Goal: Find specific page/section: Find specific page/section

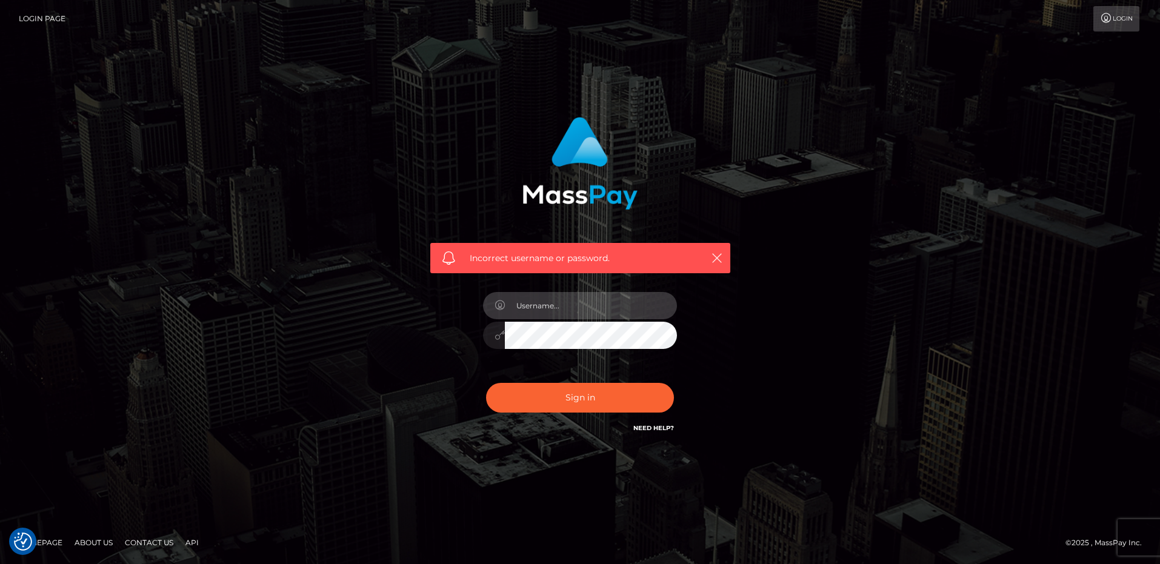
type input "[PERSON_NAME][EMAIL_ADDRESS][PERSON_NAME]"
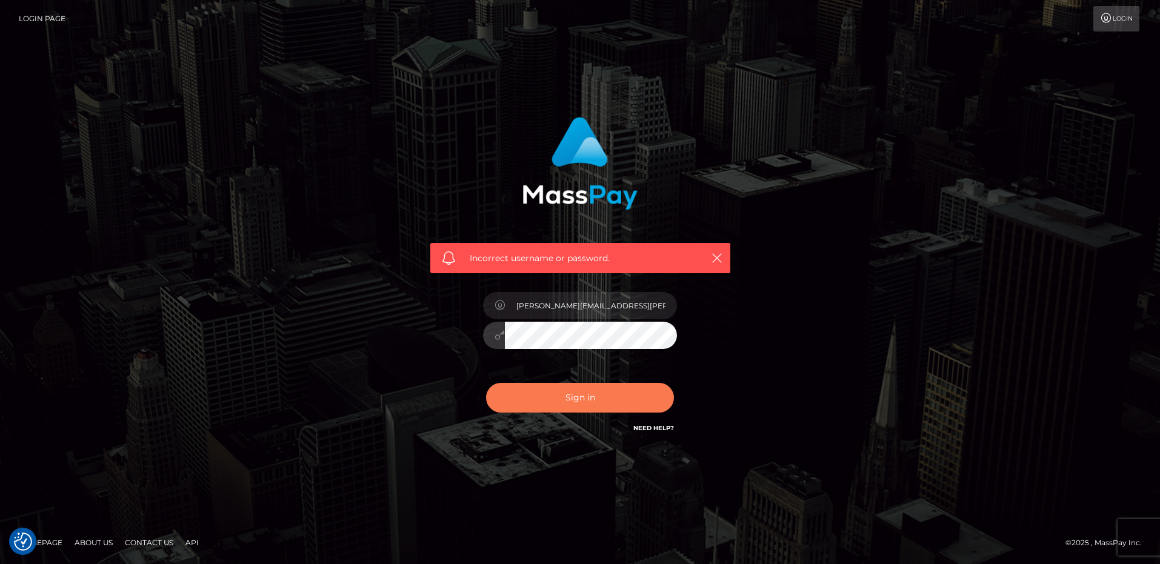
click at [596, 400] on button "Sign in" at bounding box center [580, 398] width 188 height 30
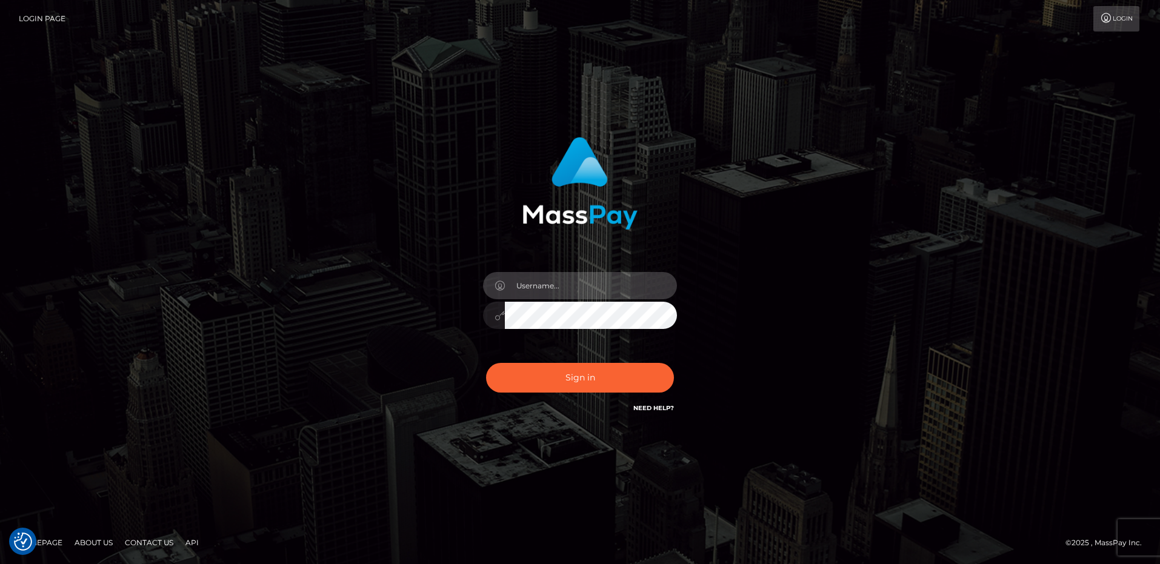
type input "frank.minyon@cforth.com2"
click at [580, 378] on button "Sign in" at bounding box center [580, 378] width 188 height 30
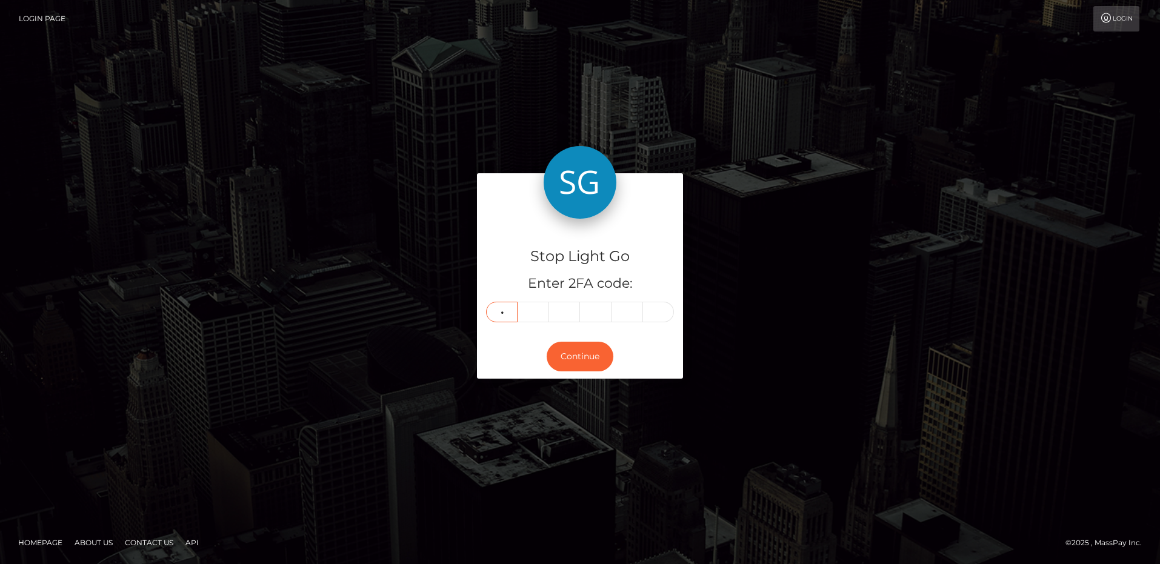
type input "3"
type input "5"
type input "0"
type input "3"
type input "8"
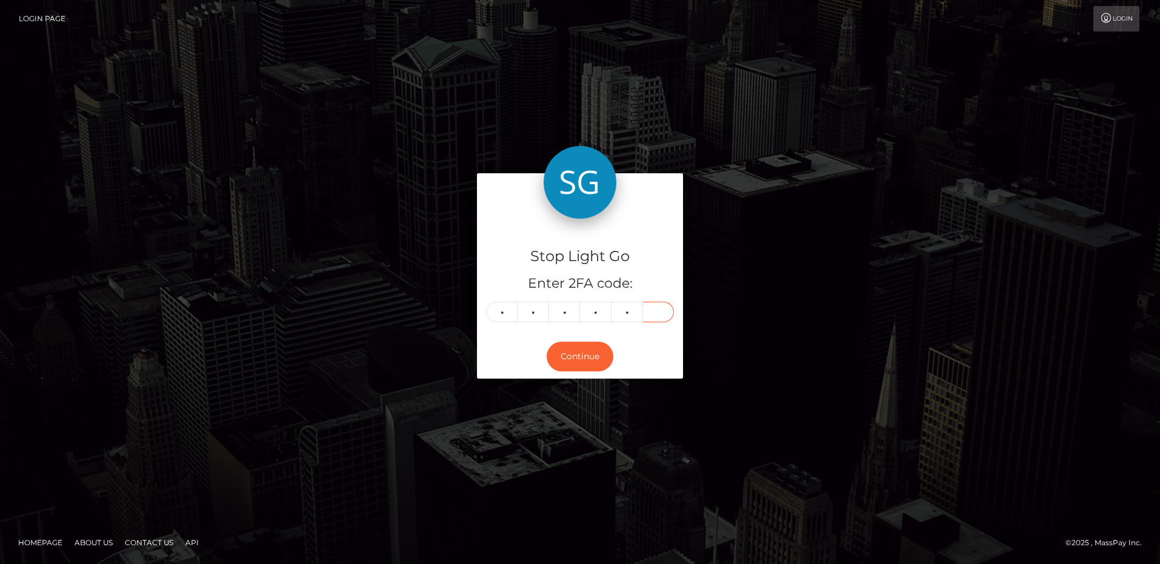
type input "9"
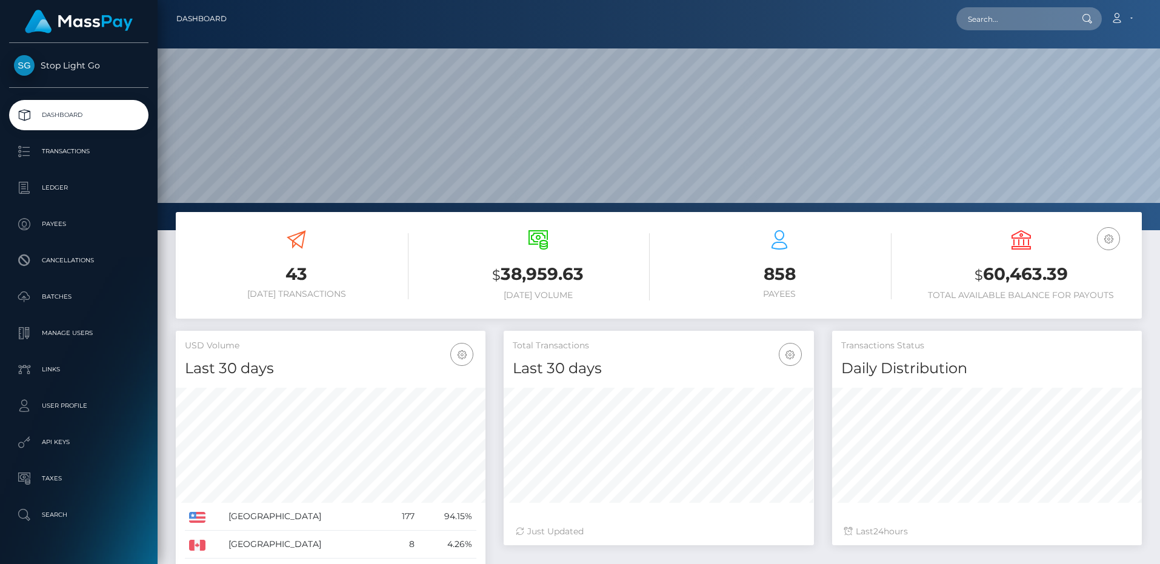
scroll to position [214, 310]
click at [77, 148] on p "Transactions" at bounding box center [79, 151] width 130 height 18
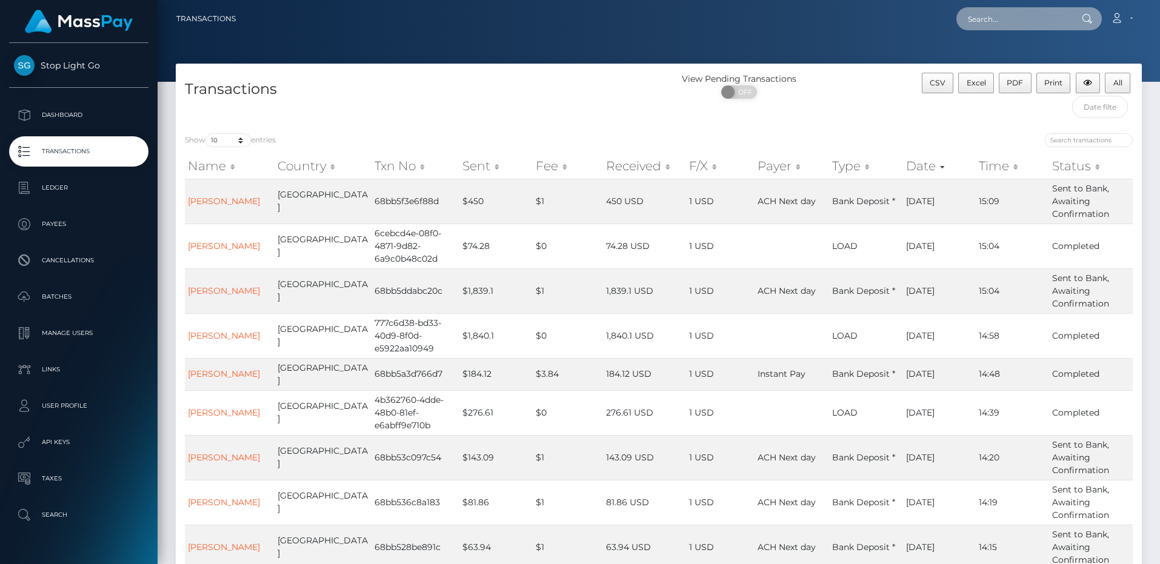
click at [1023, 16] on input "text" at bounding box center [1014, 18] width 114 height 23
type input "frank j"
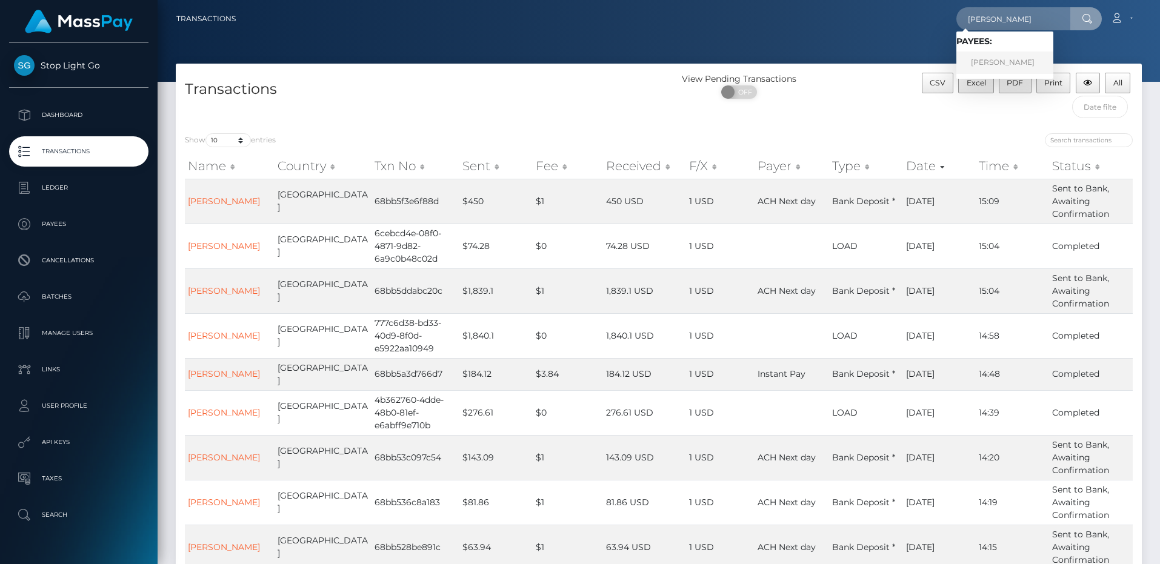
click at [1007, 60] on link "Frank J Minyon" at bounding box center [1005, 63] width 97 height 22
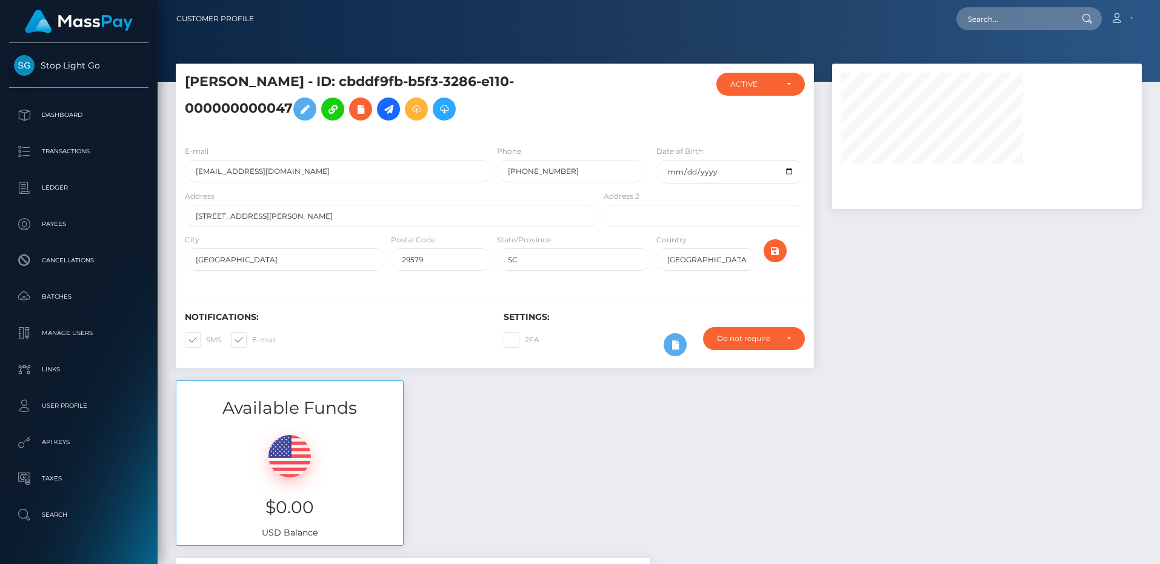
drag, startPoint x: 389, startPoint y: 110, endPoint x: 440, endPoint y: 250, distance: 149.8
click at [389, 110] on icon at bounding box center [388, 109] width 15 height 15
